Goal: Task Accomplishment & Management: Complete application form

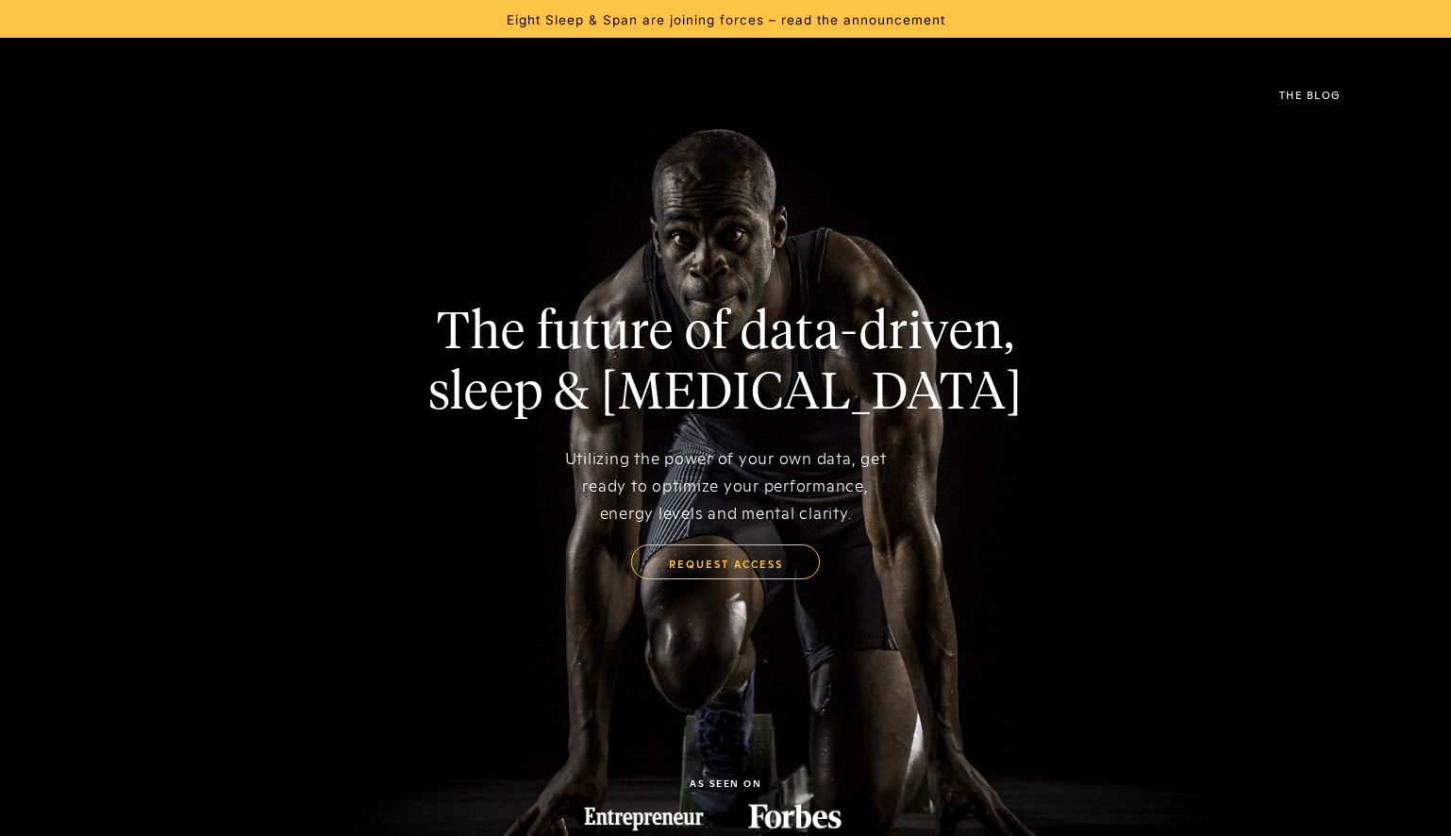
click at [693, 562] on link "request access" at bounding box center [725, 562] width 189 height 36
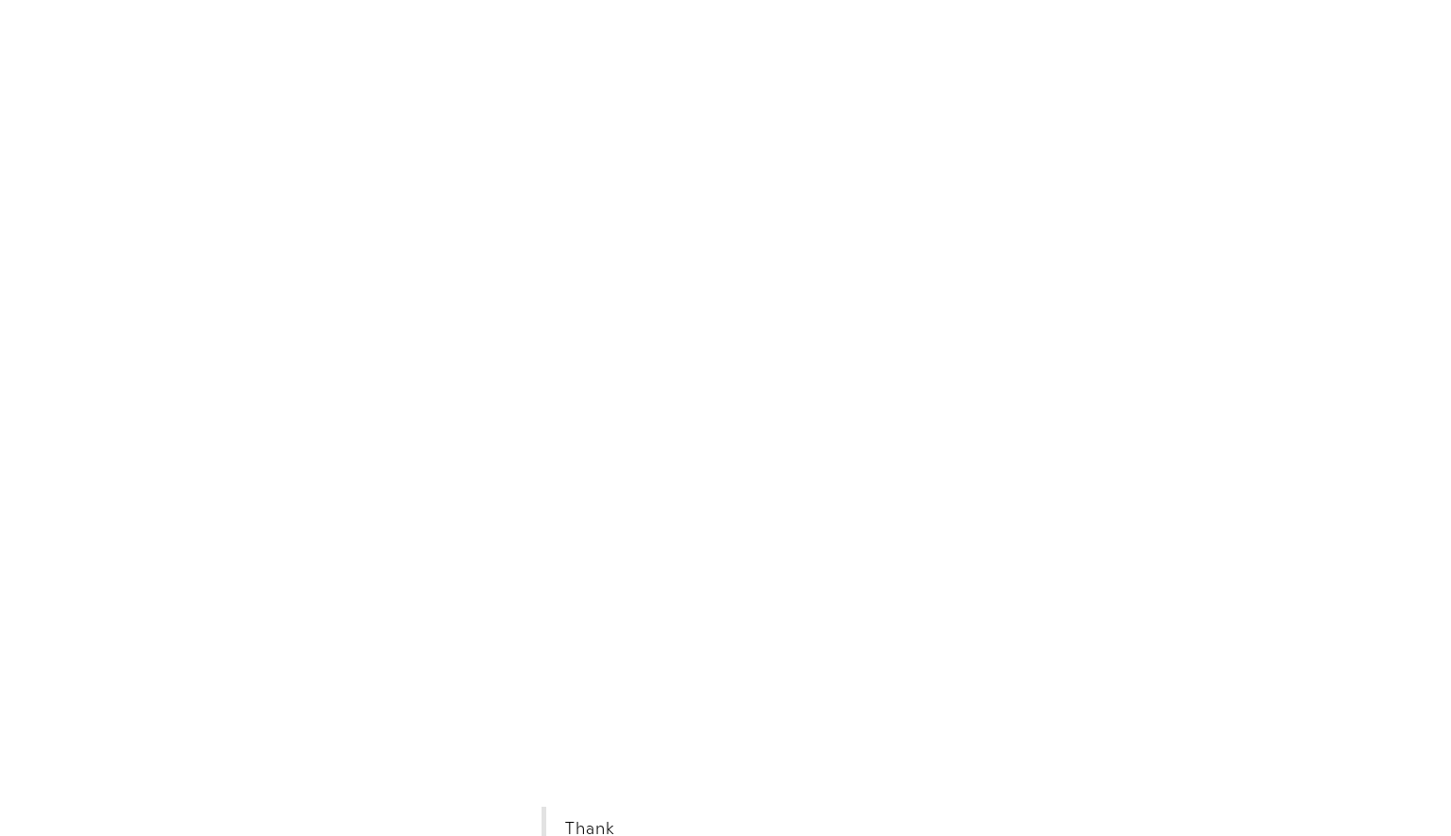
scroll to position [7380, 0]
